Goal: Task Accomplishment & Management: Manage account settings

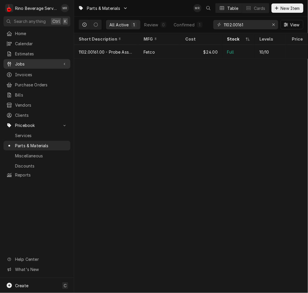
click at [32, 63] on span "Jobs" at bounding box center [37, 64] width 44 height 6
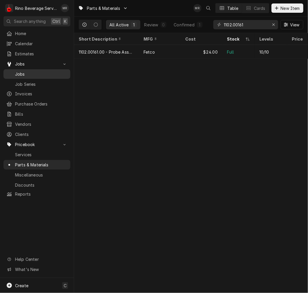
click at [46, 76] on link "Jobs" at bounding box center [36, 74] width 67 height 10
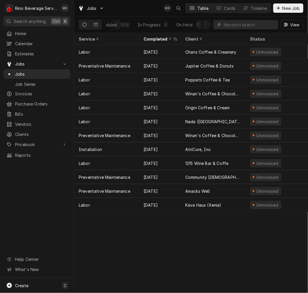
scroll to position [0, 111]
click at [195, 25] on div "Completed" at bounding box center [191, 25] width 22 height 6
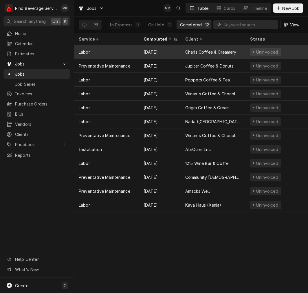
click at [176, 48] on div "[DATE]" at bounding box center [160, 52] width 42 height 14
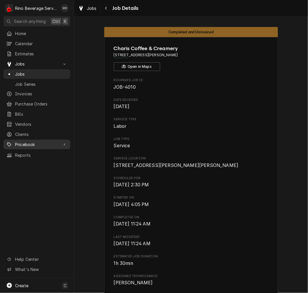
click at [21, 144] on link "Pricebook" at bounding box center [36, 145] width 67 height 10
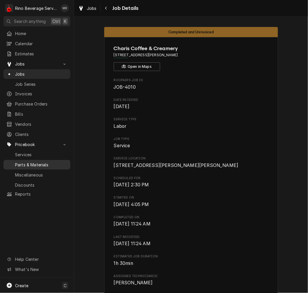
click at [24, 163] on span "Parts & Materials" at bounding box center [41, 165] width 52 height 6
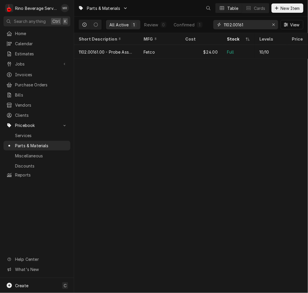
click at [242, 25] on input "1102.00161" at bounding box center [245, 24] width 43 height 9
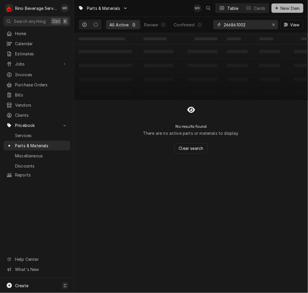
type input "26686.1002"
click at [288, 6] on span "New Item" at bounding box center [290, 8] width 21 height 6
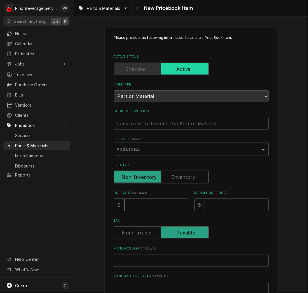
click at [144, 115] on div "Short Description" at bounding box center [191, 119] width 155 height 21
click at [143, 118] on input "Short Description" at bounding box center [191, 123] width 155 height 13
click at [164, 122] on input "Short Description" at bounding box center [191, 123] width 155 height 13
paste input "26686.1002 Sight Gauge Glass, 10" Long"
type textarea "x"
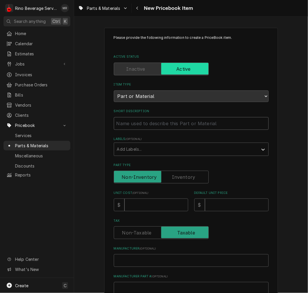
type input "26686.1002 Sight Gauge Glass, 10" Long"
click at [141, 126] on input "26686.1002 Sight Gauge Glass, 10" Long" at bounding box center [191, 123] width 155 height 13
type textarea "x"
type input "26686.1002 -Sight Gauge Glass, 10" Long"
type textarea "x"
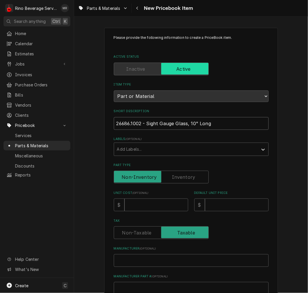
type input "26686.1002 - Sight Gauge Glass, 10" Long"
click at [188, 183] on div "Please provide the following information to create a PriceBook item. Active Sta…" at bounding box center [191, 219] width 155 height 368
click at [184, 178] on label "Part Type" at bounding box center [161, 176] width 95 height 13
click at [184, 178] on input "Part Type" at bounding box center [161, 176] width 90 height 13
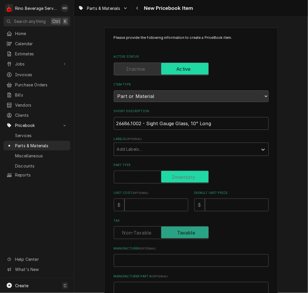
checkbox input "true"
click at [158, 203] on input "Unit Cost ( optional )" at bounding box center [156, 204] width 64 height 13
type textarea "x"
type input "4"
type textarea "x"
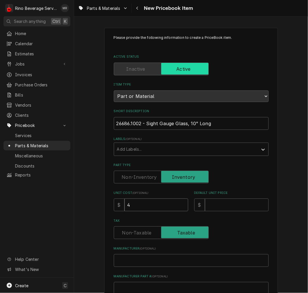
type input "4.4"
type textarea "x"
type input "4.40"
type textarea "x"
type input "8"
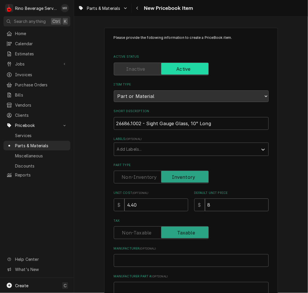
type textarea "x"
type input "8.8"
type textarea "x"
type input "8.80"
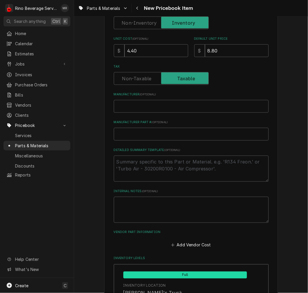
scroll to position [155, 0]
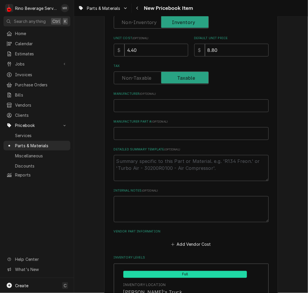
click at [223, 119] on label "Manufacturer Part # ( optional )" at bounding box center [191, 121] width 155 height 5
click at [223, 127] on input "Manufacturer Part # ( optional )" at bounding box center [191, 133] width 155 height 13
click at [147, 106] on input "Manufacturer ( optional )" at bounding box center [191, 105] width 155 height 13
type textarea "x"
type input "B"
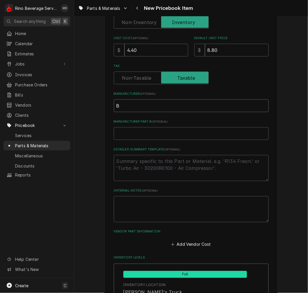
type textarea "x"
type input "Bu"
type textarea "x"
type input "Bun"
type textarea "x"
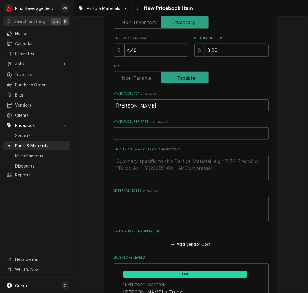
type input "Bunn"
click at [178, 77] on label "Tax" at bounding box center [161, 77] width 95 height 13
click at [178, 77] on input "Tax" at bounding box center [161, 77] width 90 height 13
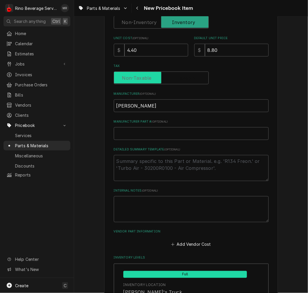
checkbox input "false"
type textarea "x"
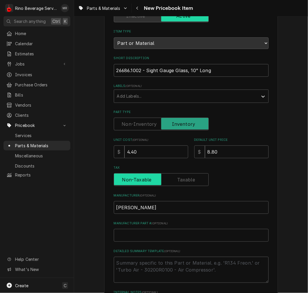
scroll to position [53, 0]
click at [192, 193] on label "Manufacturer ( optional )" at bounding box center [191, 195] width 155 height 5
click at [192, 201] on input "Bunn" at bounding box center [191, 207] width 155 height 13
click at [191, 184] on input "Tax" at bounding box center [161, 179] width 90 height 13
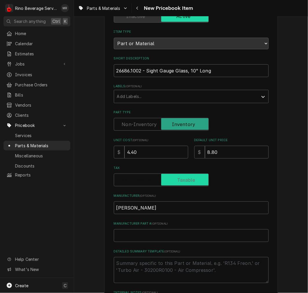
checkbox input "true"
click at [173, 64] on input "26686.1002 - Sight Gauge Glass, 10" Long" at bounding box center [191, 70] width 155 height 13
click at [147, 265] on textarea "Detailed Summary Template ( optional )" at bounding box center [191, 270] width 155 height 26
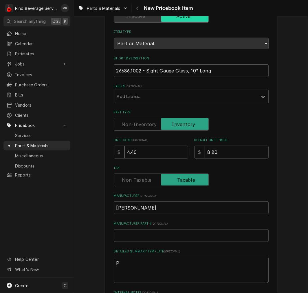
type textarea "x"
type textarea "P"
type textarea "x"
type textarea "P/"
type textarea "x"
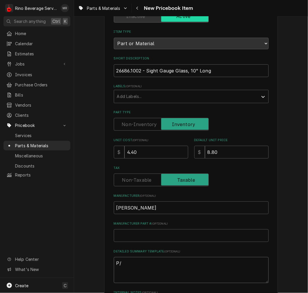
type textarea "P/N"
type textarea "x"
type textarea "P/N"
paste textarea "26686.1002 - Sight Gauge Glass, 10" Long"
type textarea "x"
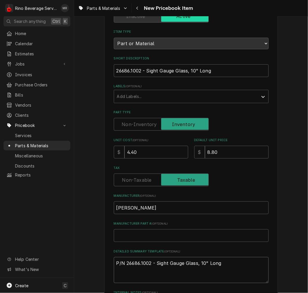
click at [261, 264] on textarea "P/N 26686.1002 - Sight Gauge Glass, 10" Long" at bounding box center [191, 270] width 155 height 26
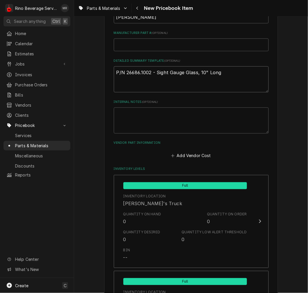
scroll to position [252, 0]
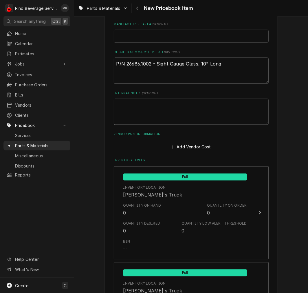
type textarea "P/N 26686.1002 - Sight Gauge Glass, 10" Long"
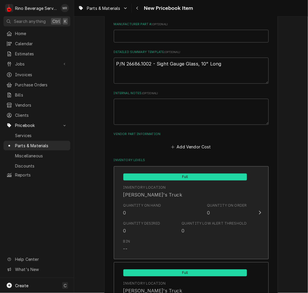
click at [209, 226] on div "Quantity Low Alert Threshold 0" at bounding box center [213, 227] width 65 height 13
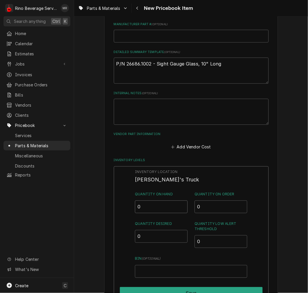
click at [168, 208] on input "0" at bounding box center [161, 206] width 53 height 13
type input "2"
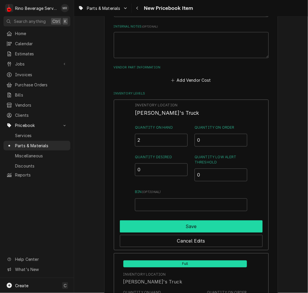
click at [221, 225] on button "Save" at bounding box center [191, 226] width 143 height 12
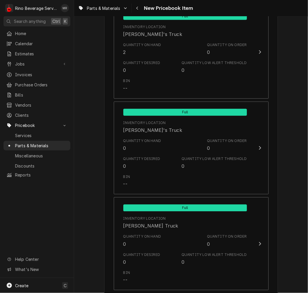
scroll to position [543, 0]
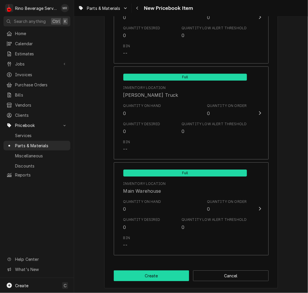
click at [165, 275] on button "Create" at bounding box center [152, 275] width 76 height 11
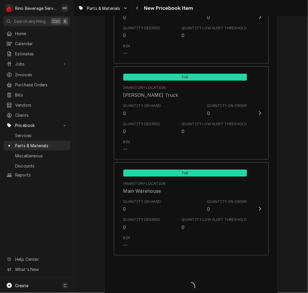
type textarea "x"
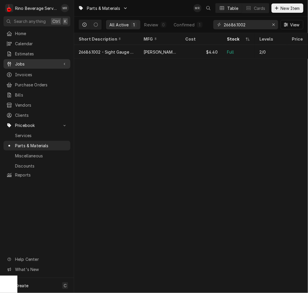
click at [28, 64] on span "Jobs" at bounding box center [37, 64] width 44 height 6
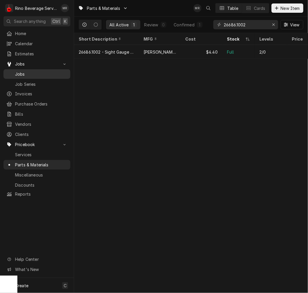
click at [32, 70] on div "Jobs" at bounding box center [37, 73] width 65 height 7
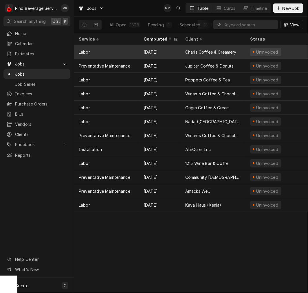
click at [185, 54] on div "Charis Coffee & Creamery" at bounding box center [210, 52] width 51 height 6
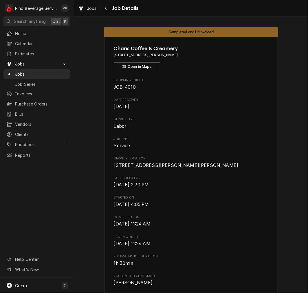
click at [229, 239] on span "Last Modified" at bounding box center [191, 236] width 155 height 5
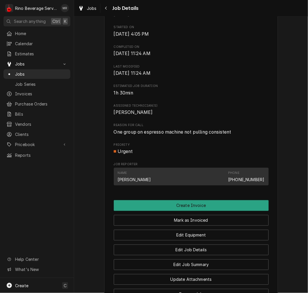
scroll to position [171, 0]
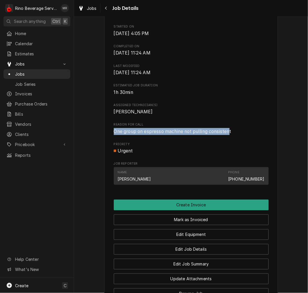
drag, startPoint x: 230, startPoint y: 140, endPoint x: 109, endPoint y: 138, distance: 120.7
click at [109, 138] on div "Charis Coffee & Creamery 6096 West Chester Rd, Beckett Ridge, OH 45069 Open in …" at bounding box center [191, 93] width 174 height 454
copy span "One group on espresso machine not pulling consisten"
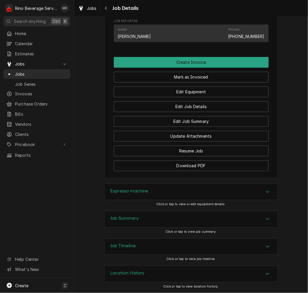
click at [196, 192] on div "Espresso machine" at bounding box center [190, 192] width 173 height 16
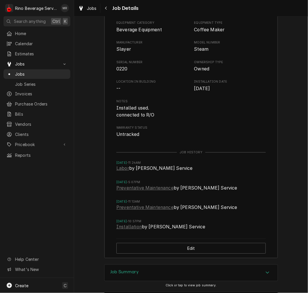
scroll to position [499, 0]
click at [197, 116] on span "Installed used. connected to R/O" at bounding box center [190, 111] width 149 height 14
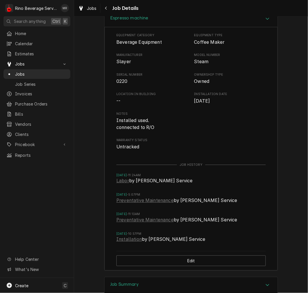
click at [177, 27] on div "Espresso machine" at bounding box center [190, 19] width 173 height 16
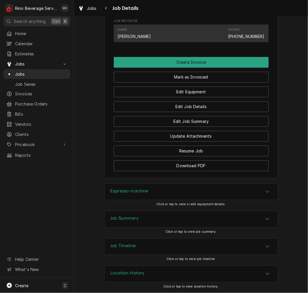
click at [146, 217] on div "Job Summary" at bounding box center [190, 219] width 173 height 16
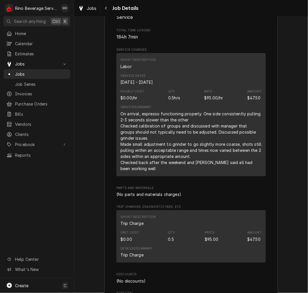
scroll to position [579, 0]
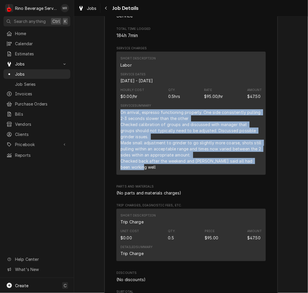
drag, startPoint x: 132, startPoint y: 172, endPoint x: 119, endPoint y: 117, distance: 56.9
click at [120, 117] on div "On arrival, espresso functioning properly. One side consistently pulling 2-3 se…" at bounding box center [190, 139] width 141 height 61
copy div "On arrival, espresso functioning properly. One side consistently pulling 2-3 se…"
click at [302, 155] on div "Job Summary Roopairs Job ID JOB-4010 Service Type Labor Job Type Service Total …" at bounding box center [191, 152] width 234 height 415
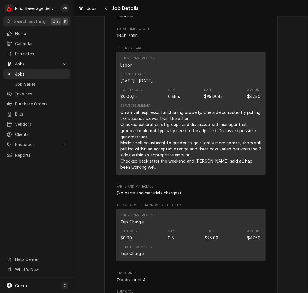
click at [200, 118] on div "On arrival, espresso functioning properly. One side consistently pulling 2-3 se…" at bounding box center [190, 139] width 141 height 61
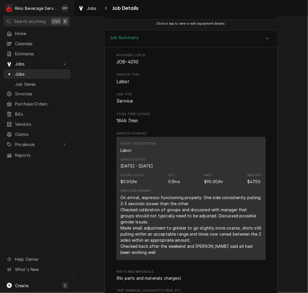
scroll to position [493, 0]
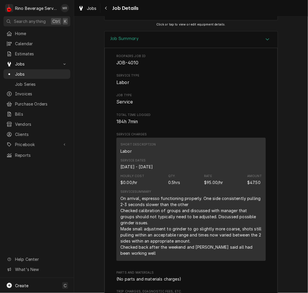
click at [190, 105] on span "Service" at bounding box center [190, 101] width 149 height 7
click at [184, 198] on div "Service Summary On arrival, espresso functioning properly. One side consistentl…" at bounding box center [190, 222] width 141 height 66
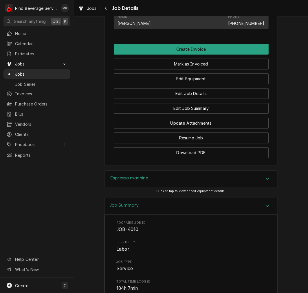
scroll to position [323, 0]
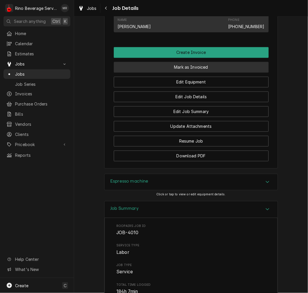
click at [209, 73] on button "Mark as Invoiced" at bounding box center [191, 67] width 155 height 11
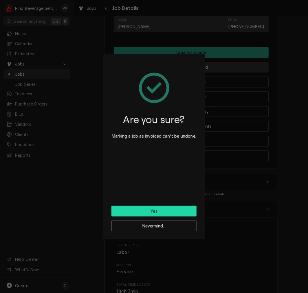
click at [170, 209] on button "Yes" at bounding box center [153, 211] width 85 height 11
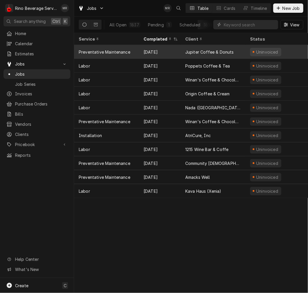
click at [217, 52] on div "Jupiter Coffee & Donuts" at bounding box center [209, 52] width 49 height 6
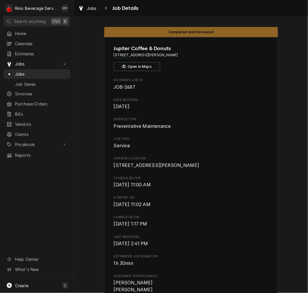
click at [258, 227] on span "[DATE] 1:17 PM" at bounding box center [191, 223] width 155 height 7
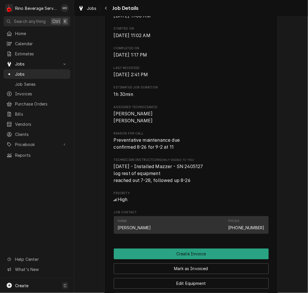
scroll to position [202, 0]
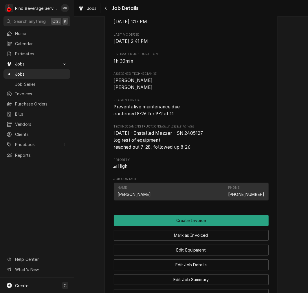
click at [245, 150] on span "[DATE] - Installed Mazzer - SN 2405127 log rest of equipment reached out 7-28, …" at bounding box center [191, 140] width 155 height 21
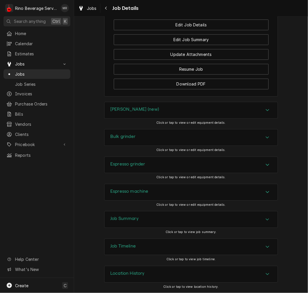
scroll to position [450, 0]
click at [221, 106] on div "[PERSON_NAME] (new)" at bounding box center [190, 110] width 173 height 16
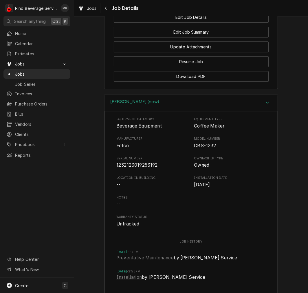
click at [141, 168] on span "1232123019253192" at bounding box center [136, 164] width 41 height 5
copy span "1232123019253192"
click at [195, 111] on div "Brewer (new)" at bounding box center [190, 102] width 173 height 16
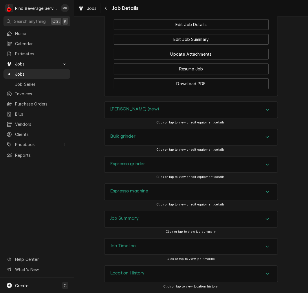
click at [164, 141] on div "Bulk grinder" at bounding box center [190, 137] width 173 height 16
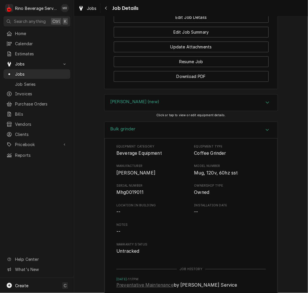
click at [135, 195] on span "Mhg0019011" at bounding box center [129, 191] width 27 height 5
copy span "Mhg0019011"
click at [129, 133] on div "Bulk grinder" at bounding box center [122, 129] width 25 height 7
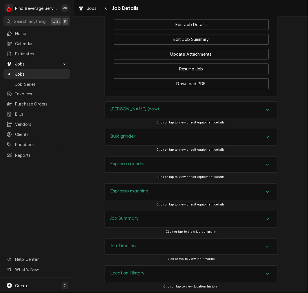
click at [160, 164] on div "Espresso grinder" at bounding box center [190, 164] width 173 height 16
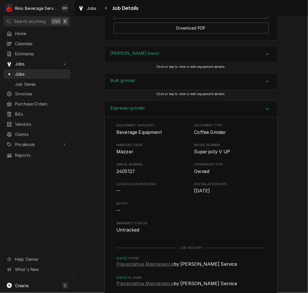
scroll to position [516, 0]
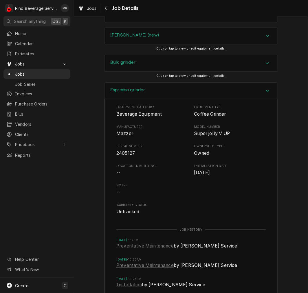
click at [151, 97] on div "Espresso grinder" at bounding box center [190, 90] width 173 height 16
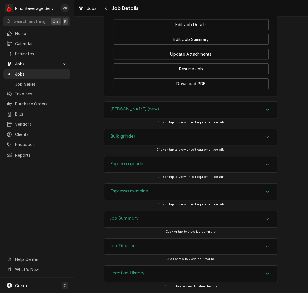
click at [155, 194] on div "Espresso machine" at bounding box center [190, 192] width 173 height 16
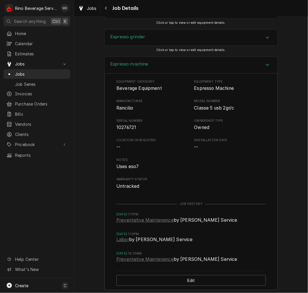
scroll to position [571, 0]
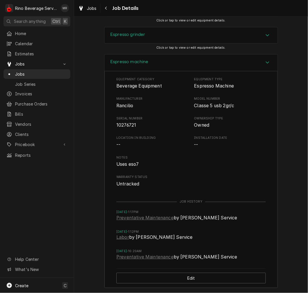
click at [146, 66] on div "Espresso machine" at bounding box center [190, 62] width 173 height 16
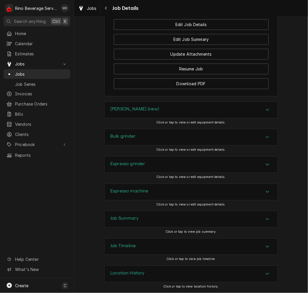
click at [135, 219] on h3 "Job Summary" at bounding box center [124, 217] width 28 height 5
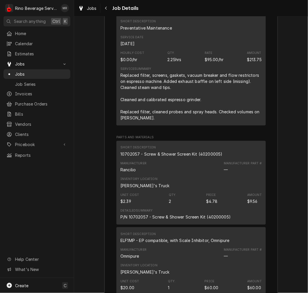
scroll to position [752, 0]
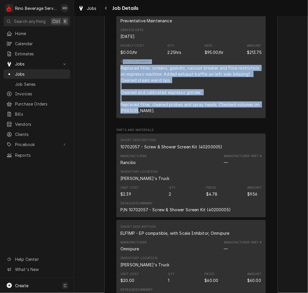
drag, startPoint x: 133, startPoint y: 118, endPoint x: 120, endPoint y: 71, distance: 48.2
click at [120, 71] on div "Service Summary Replaced filter, screens, gaskets, vacuum breaker and flow rest…" at bounding box center [190, 86] width 141 height 54
click at [141, 113] on div "Replaced filter, screens, gaskets, vacuum breaker and flow restrictors on espre…" at bounding box center [190, 89] width 141 height 49
drag, startPoint x: 138, startPoint y: 120, endPoint x: 117, endPoint y: 75, distance: 50.5
click at [117, 75] on div "Short Description Preventative Maintenance Service Date Sep 2, 2025 Hourly Cost…" at bounding box center [190, 63] width 149 height 111
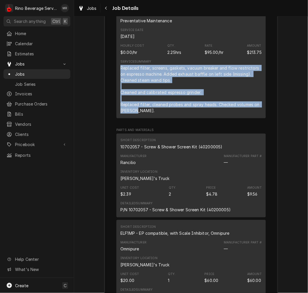
copy div "Replaced filter, screens, gaskets, vacuum breaker and flow restrictors on espre…"
click at [223, 228] on div "Short Description ELF1MP - EP compatible, with Scale Inhibitor, Omnipure Manufa…" at bounding box center [190, 262] width 149 height 84
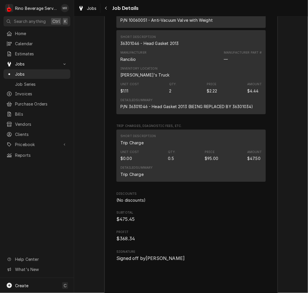
scroll to position [1286, 0]
click at [163, 47] on div "36301046 - Head Gasket 2013" at bounding box center [149, 44] width 58 height 6
copy div "36301046 - Head Gasket 2013"
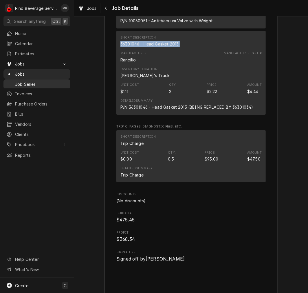
click at [187, 65] on div "Manufacturer Rancilio Manufacturer Part # —" at bounding box center [190, 57] width 141 height 16
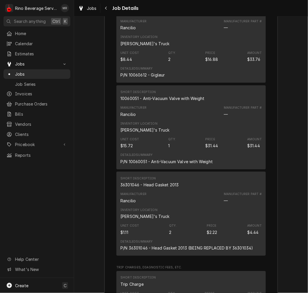
scroll to position [1144, 0]
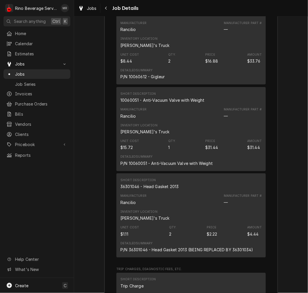
click at [162, 103] on div "10060051 - Anti-Vacuum Valve with Weight" at bounding box center [162, 100] width 84 height 6
copy div "10060051 - Anti-Vacuum Valve with Weight"
click at [178, 66] on div "Unit Cost $8.44 Qty. 2 Price $16.88 Amount $33.76" at bounding box center [190, 58] width 141 height 16
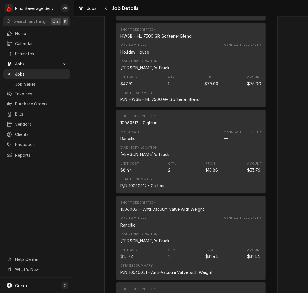
scroll to position [1033, 0]
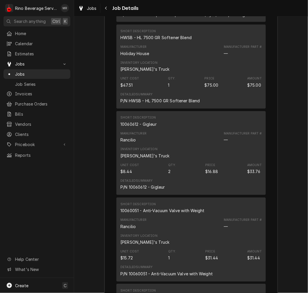
click at [135, 127] on div "10060612 - Gigleur" at bounding box center [138, 124] width 36 height 6
copy div "10060612 - Gigleur"
click at [177, 41] on div "HWSB - HL 7500 GR Softener Blend" at bounding box center [155, 38] width 71 height 6
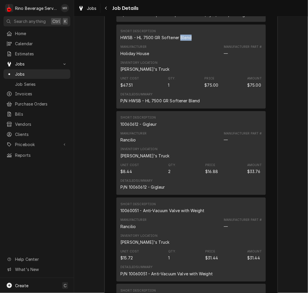
click at [177, 41] on div "HWSB - HL 7500 GR Softener Blend" at bounding box center [155, 38] width 71 height 6
copy div "HWSB - HL 7500 GR Softener Blend"
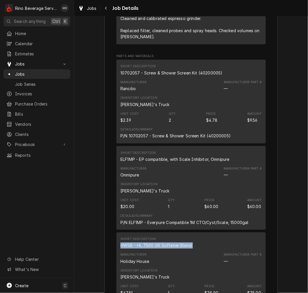
scroll to position [823, 0]
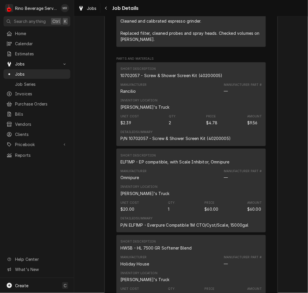
click at [169, 165] on div "ELF1MP - EP compatible, with Scale Inhibitor, Omnipure" at bounding box center [174, 162] width 109 height 6
copy div "ELF1MP - EP compatible, with Scale Inhibitor, Omnipure"
click at [198, 78] on div "10702057 - Screw & Shower Screen Kit (40200005)" at bounding box center [171, 75] width 102 height 6
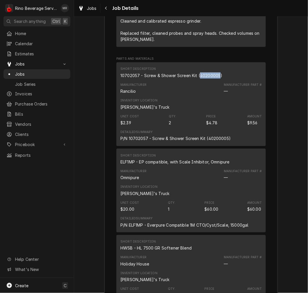
click at [198, 78] on div "10702057 - Screw & Shower Screen Kit (40200005)" at bounding box center [171, 75] width 102 height 6
copy div "10702057 - Screw & Shower Screen Kit (40200005)"
click at [215, 146] on div "Short Description 10702057 - Screw & Shower Screen Kit (40200005) Manufacturer …" at bounding box center [190, 104] width 149 height 84
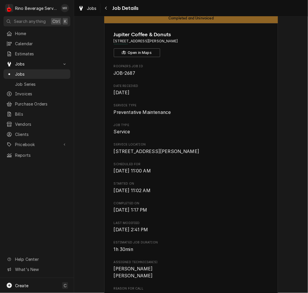
scroll to position [0, 0]
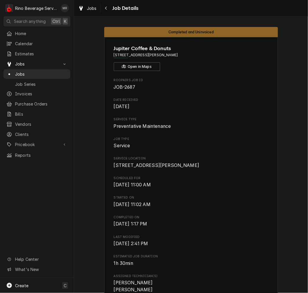
click at [248, 208] on span "Tue, Sep 2nd, 2025 - 11:02 AM" at bounding box center [191, 204] width 155 height 7
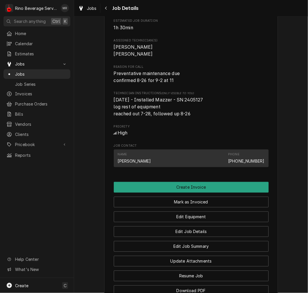
scroll to position [252, 0]
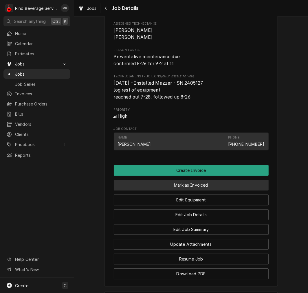
click at [214, 190] on button "Mark as Invoiced" at bounding box center [191, 185] width 155 height 11
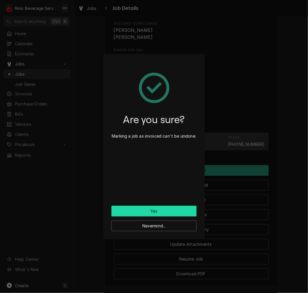
click at [179, 206] on button "Yes" at bounding box center [153, 211] width 85 height 11
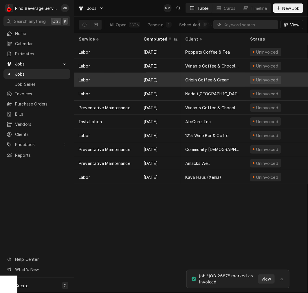
click at [204, 81] on div "Origin Coffee & Cream" at bounding box center [207, 80] width 44 height 6
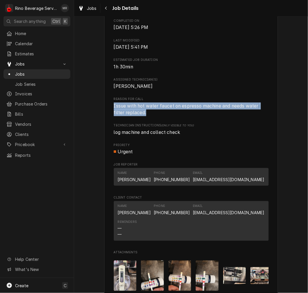
drag, startPoint x: 153, startPoint y: 117, endPoint x: 105, endPoint y: 112, distance: 48.0
click at [105, 112] on div "Origin Coffee & Cream [STREET_ADDRESS] Open in Maps Roopairs Job ID JOB-4031 Da…" at bounding box center [191, 135] width 174 height 588
copy span "Issue with hot water faucet on espresso machine and needs water filter replaced."
click at [233, 178] on div "Email [EMAIL_ADDRESS][DOMAIN_NAME]" at bounding box center [228, 177] width 71 height 12
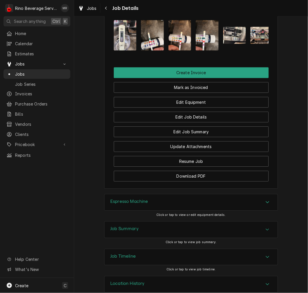
scroll to position [459, 0]
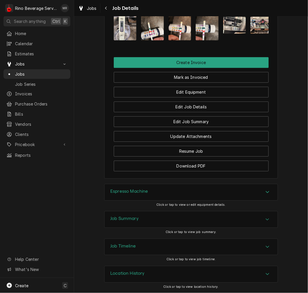
click at [183, 190] on div "Espresso Machine" at bounding box center [190, 192] width 173 height 16
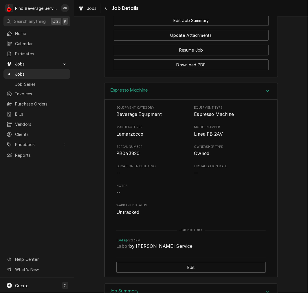
scroll to position [548, 0]
click at [129, 97] on div "Espresso Machine" at bounding box center [190, 90] width 173 height 16
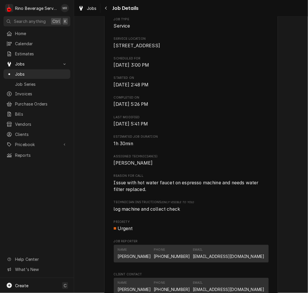
scroll to position [0, 0]
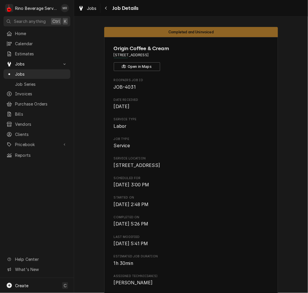
click at [148, 226] on span "[DATE] 5:26 PM" at bounding box center [131, 223] width 35 height 5
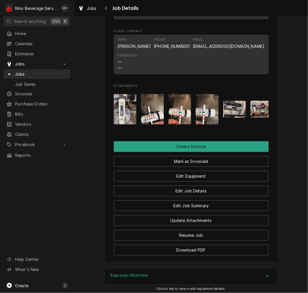
scroll to position [459, 0]
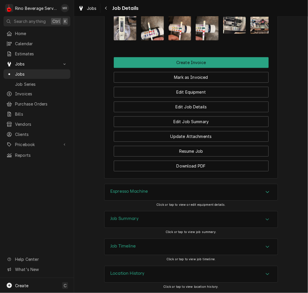
click at [149, 217] on div "Job Summary" at bounding box center [190, 219] width 173 height 16
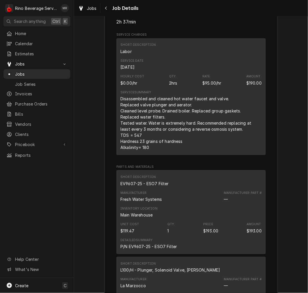
scroll to position [725, 0]
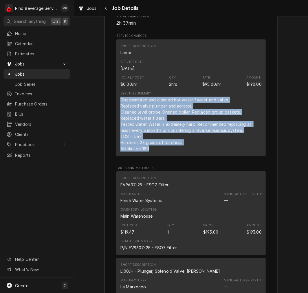
drag, startPoint x: 151, startPoint y: 161, endPoint x: 117, endPoint y: 112, distance: 59.7
click at [117, 112] on div "Short Description Labor Service Date [DATE] Hourly Cost $0.00/hr Qty. 2hrs Rate…" at bounding box center [190, 97] width 149 height 117
copy div "Disassembled and cleaned hot water faucet and valve. Replaced valve plunger and…"
click at [232, 236] on div "Unit Cost $119.47 Qty. 1 Price $193.00 Amount $193.00" at bounding box center [190, 229] width 141 height 16
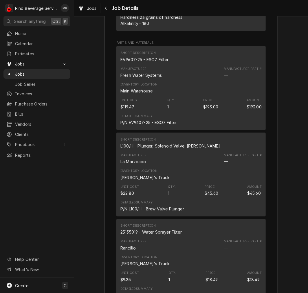
scroll to position [852, 0]
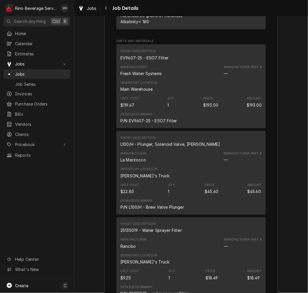
click at [129, 54] on div "Short Description" at bounding box center [138, 51] width 36 height 5
click at [138, 61] on div "EV9607-25 - ESO7 Filter" at bounding box center [144, 58] width 48 height 6
copy div "EV9607-25 - ESO7 Filter"
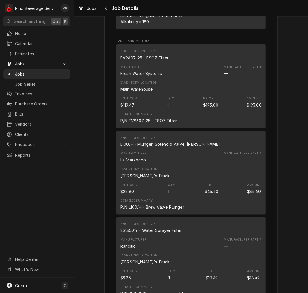
click at [122, 140] on div "Short Description" at bounding box center [138, 137] width 36 height 5
click at [156, 165] on div "Manufacturer La Marzocco Manufacturer Part # —" at bounding box center [190, 157] width 141 height 16
click at [158, 147] on div "L100/H - Plunger, Solenoid Valve, [PERSON_NAME]" at bounding box center [170, 144] width 100 height 6
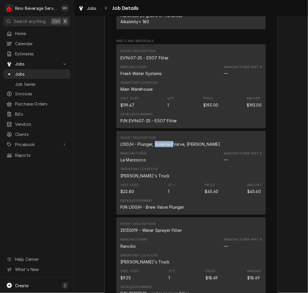
click at [158, 147] on div "L100/H - Plunger, Solenoid Valve, [PERSON_NAME]" at bounding box center [170, 144] width 100 height 6
copy div "L100/H - Plunger, Solenoid Valve, [PERSON_NAME]"
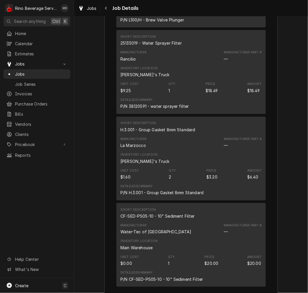
scroll to position [1039, 0]
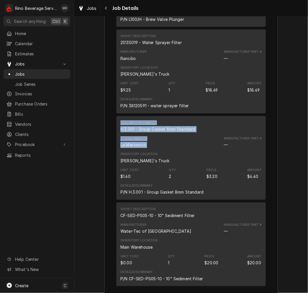
drag, startPoint x: 186, startPoint y: 108, endPoint x: 188, endPoint y: 151, distance: 43.2
click at [188, 151] on div "Short Description EV9607-25 - ESO7 Filter Manufacturer Fresh Water Systems Manu…" at bounding box center [190, 73] width 149 height 432
click at [202, 108] on div "Detailed Summary P/N 38120591 - water sprayer filter" at bounding box center [190, 103] width 141 height 16
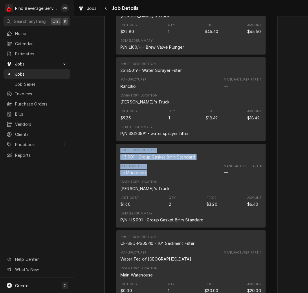
scroll to position [1013, 0]
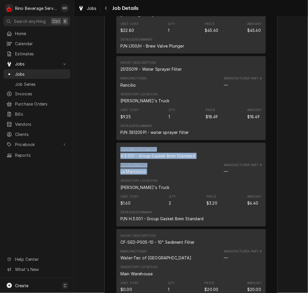
click at [212, 90] on div "Manufacturer Rancilio Manufacturer Part # —" at bounding box center [190, 82] width 141 height 16
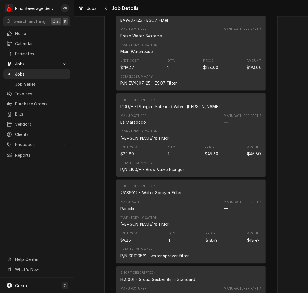
scroll to position [892, 0]
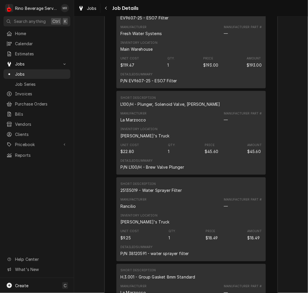
click at [148, 193] on div "25135019 - Water Sprayer Filter" at bounding box center [150, 190] width 61 height 6
copy div "25135019 - Water Sprayer Filter"
click at [254, 241] on div "$18.49" at bounding box center [253, 238] width 12 height 6
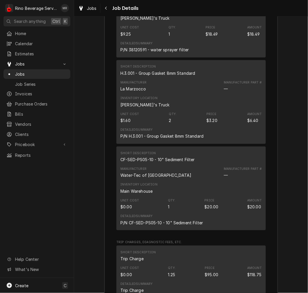
scroll to position [1103, 0]
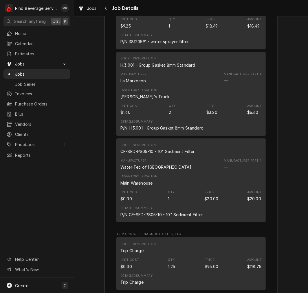
click at [144, 68] on div "H.3.001 - Group Gasket 8mm Standard" at bounding box center [157, 65] width 75 height 6
click at [144, 68] on div "Short Description H.3.001 - Group Gasket 8mm Standard" at bounding box center [157, 62] width 75 height 12
copy div "H.3.001 - Group Gasket 8mm Standard"
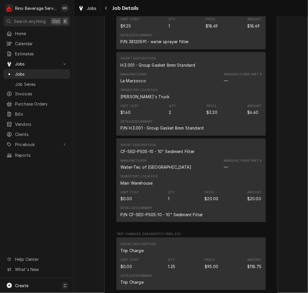
click at [178, 154] on div "CF-SED-PS05-10 - 10" Sediment Filter" at bounding box center [157, 151] width 74 height 6
copy div "CF-SED-PS05-10 - 10" Sediment Filter"
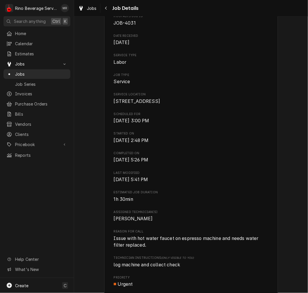
scroll to position [0, 0]
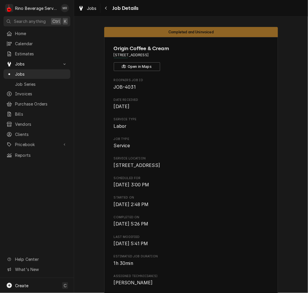
drag, startPoint x: 183, startPoint y: 54, endPoint x: 139, endPoint y: 57, distance: 44.4
click at [139, 57] on span "[STREET_ADDRESS]" at bounding box center [191, 54] width 155 height 5
copy span "[GEOGRAPHIC_DATA]"
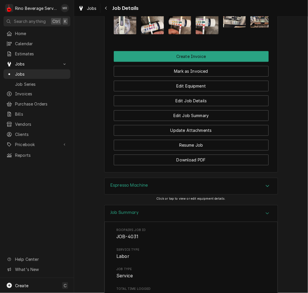
scroll to position [401, 0]
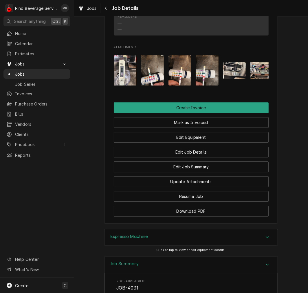
click at [205, 128] on button "Mark as Invoiced" at bounding box center [191, 122] width 155 height 11
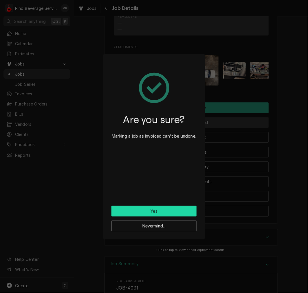
click at [166, 216] on div "Nevermind..." at bounding box center [153, 223] width 85 height 15
